Goal: Check status: Check status

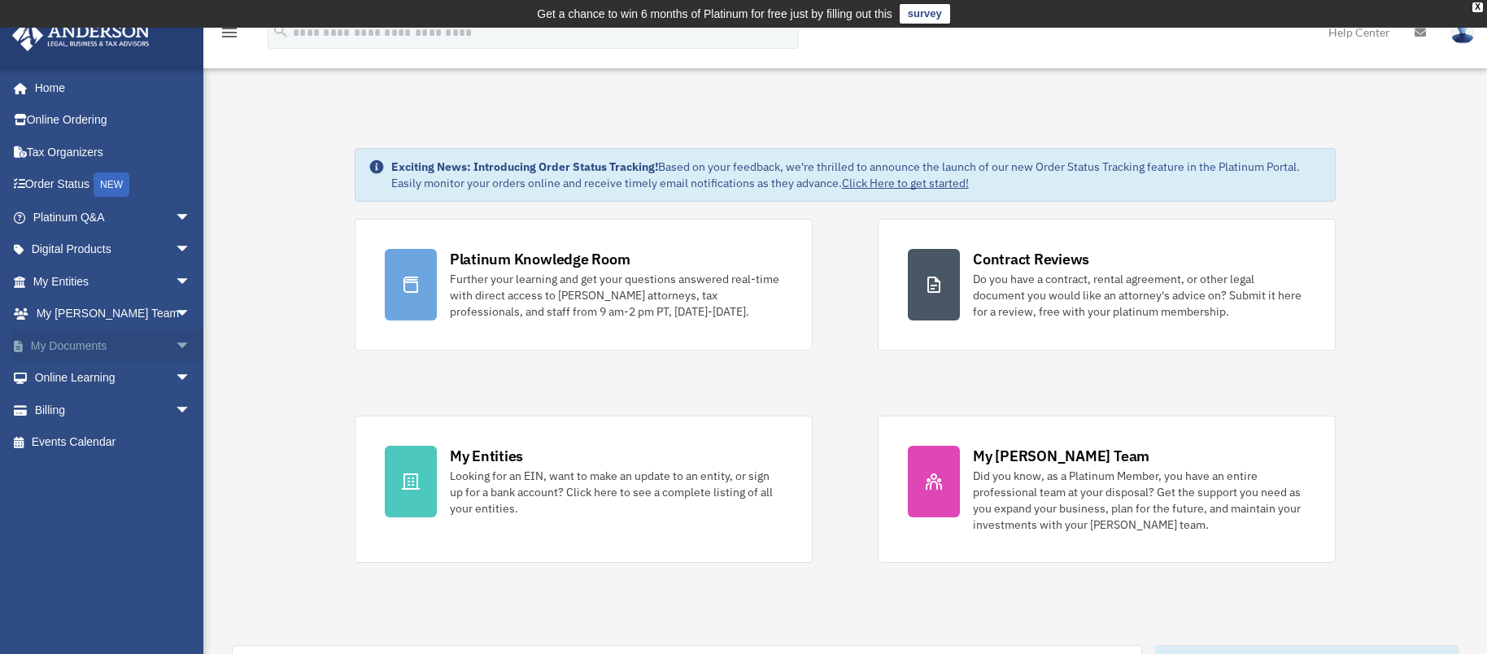
click at [71, 351] on link "My Documents arrow_drop_down" at bounding box center [113, 345] width 204 height 33
click at [72, 349] on link "My Documents arrow_drop_down" at bounding box center [113, 345] width 204 height 33
click at [175, 347] on span "arrow_drop_down" at bounding box center [191, 345] width 33 height 33
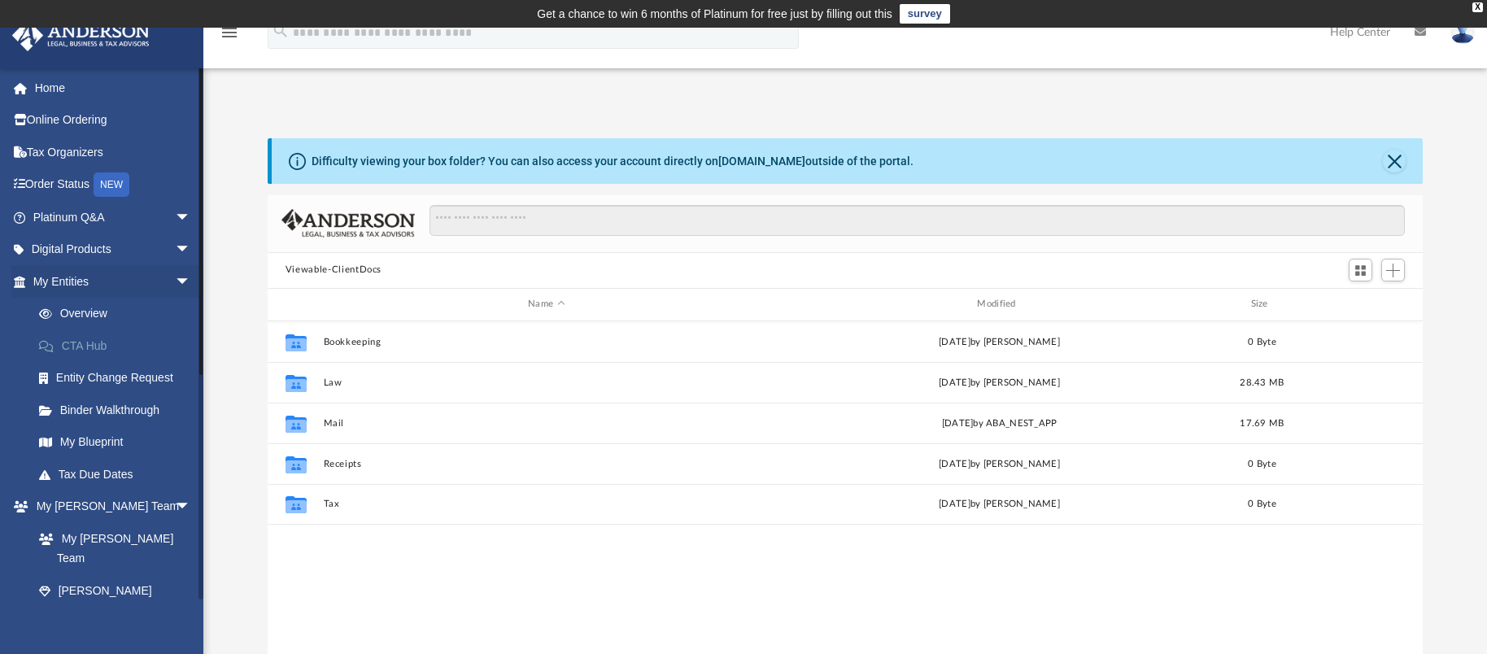
scroll to position [358, 1143]
click at [72, 286] on link "My Entities arrow_drop_down" at bounding box center [113, 281] width 204 height 33
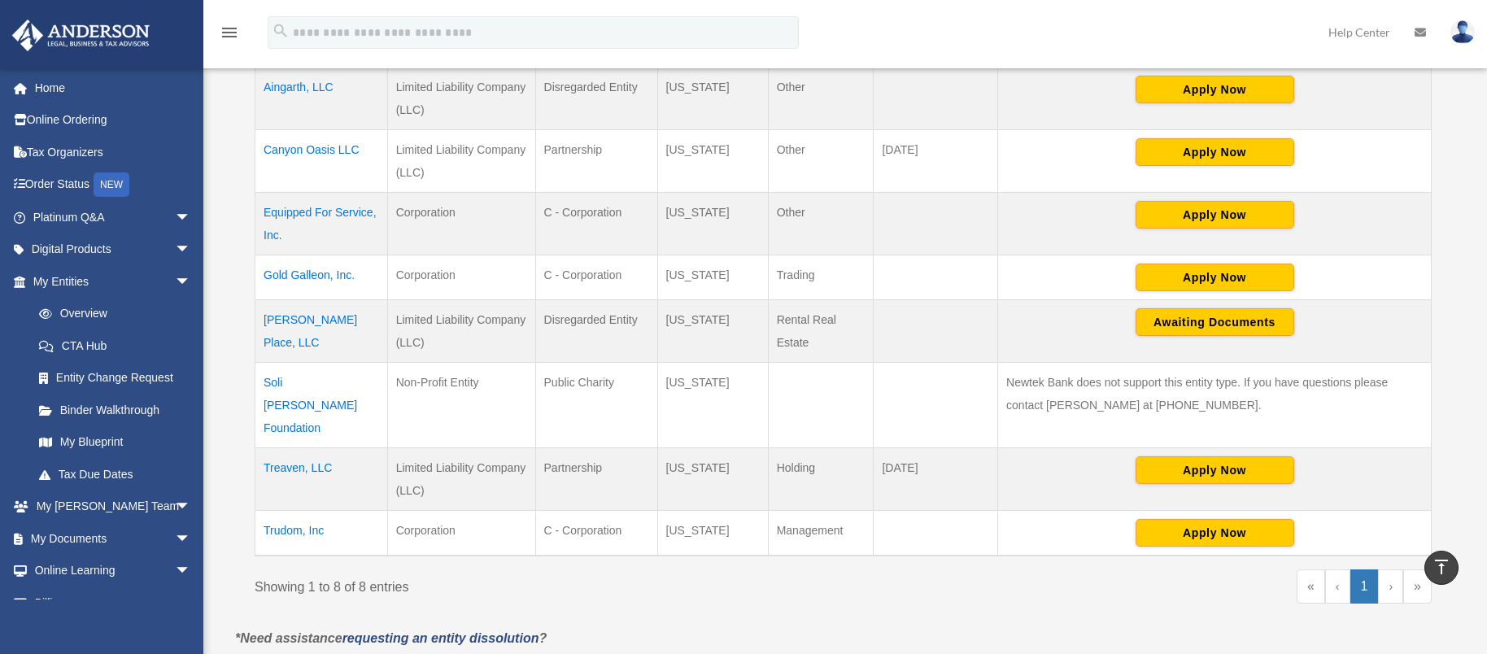
scroll to position [407, 0]
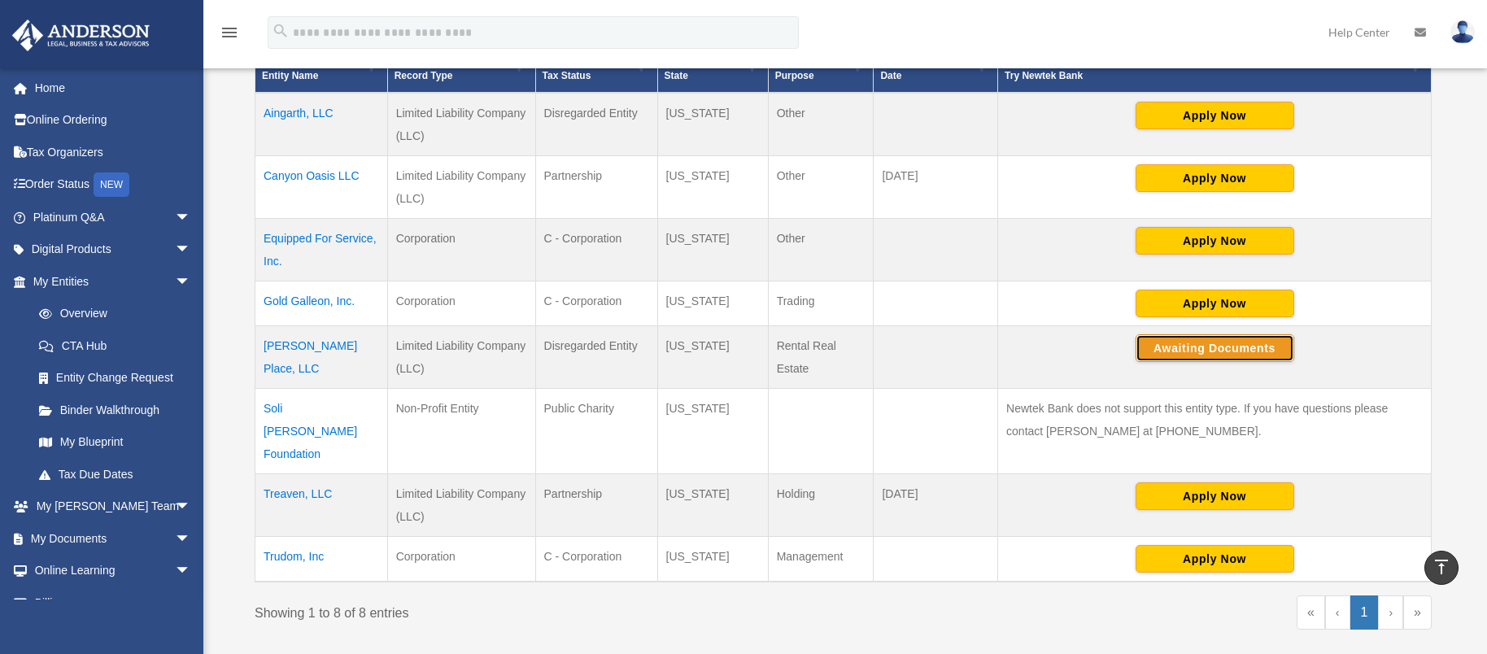
click at [1202, 355] on button "Awaiting Documents" at bounding box center [1215, 348] width 159 height 28
